Goal: Find specific page/section: Find specific page/section

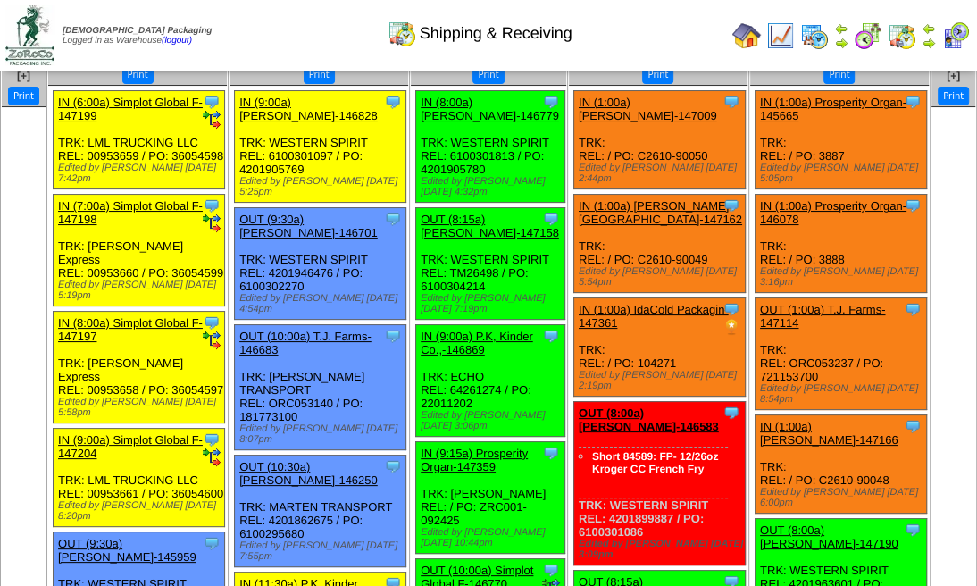
scroll to position [59, 0]
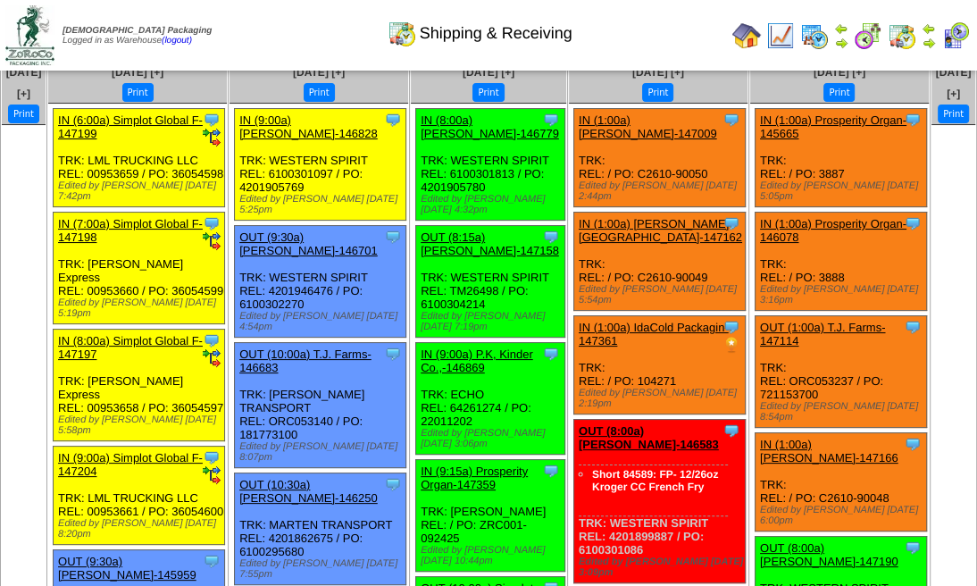
click at [922, 36] on img at bounding box center [928, 43] width 14 height 14
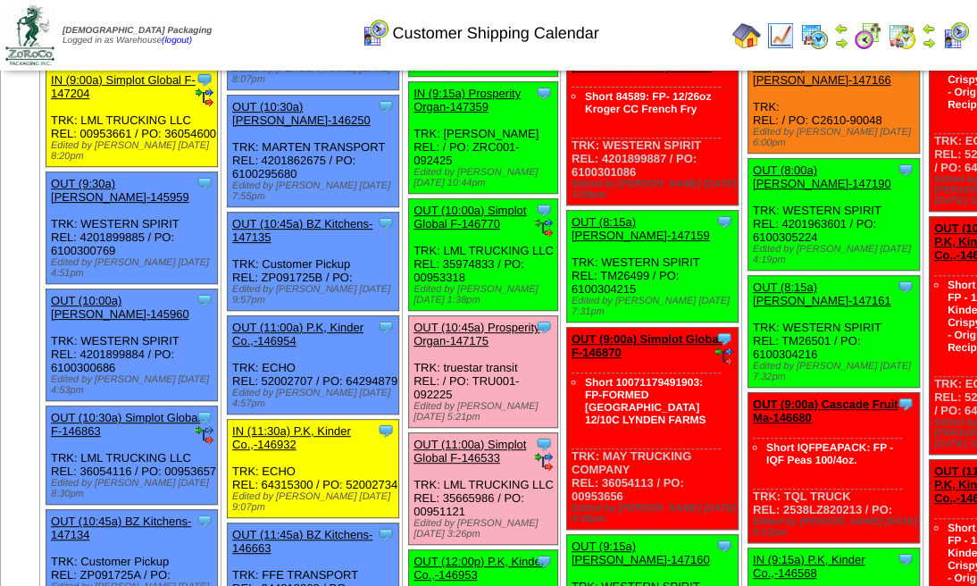
scroll to position [297, 0]
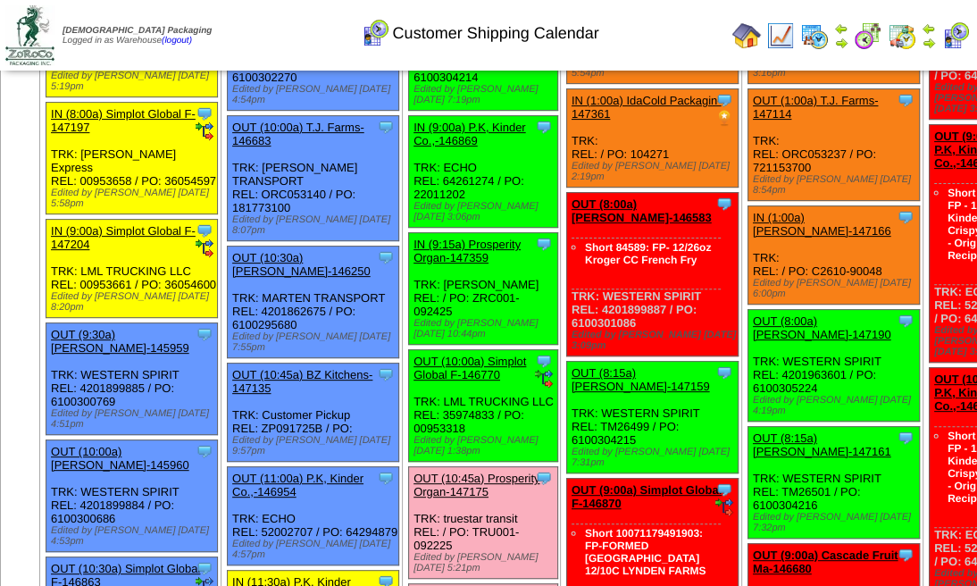
click at [905, 25] on img at bounding box center [902, 35] width 29 height 29
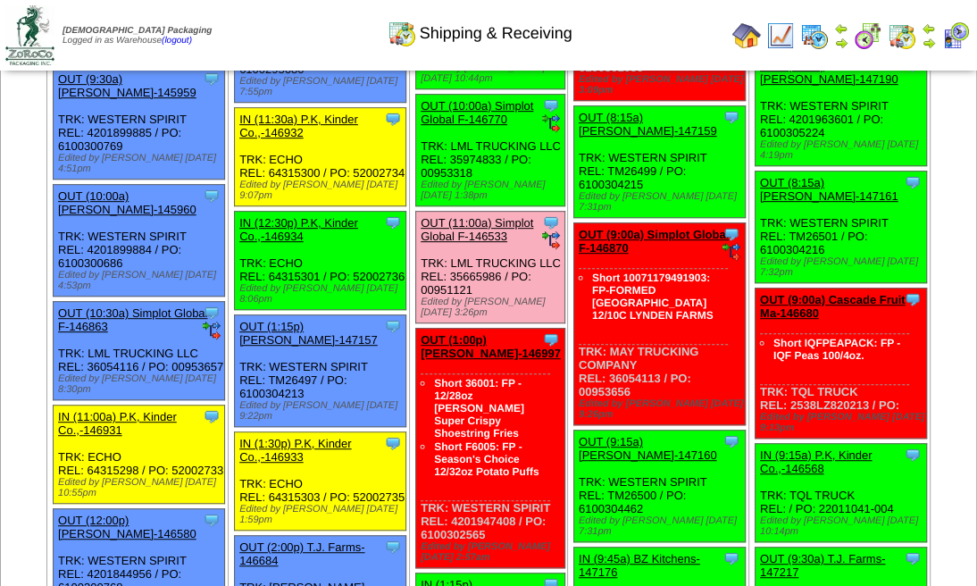
scroll to position [476, 0]
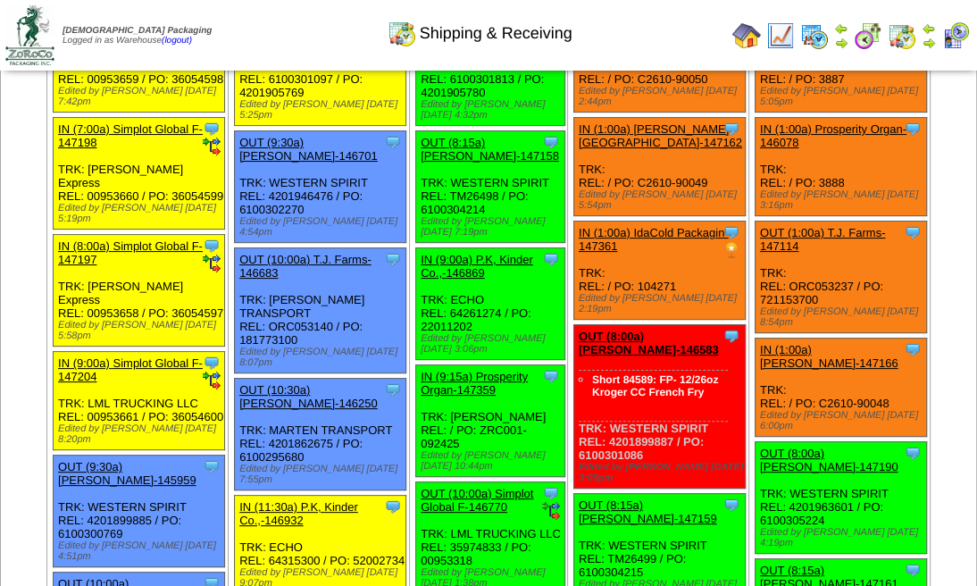
scroll to position [238, 0]
